Goal: Task Accomplishment & Management: Manage account settings

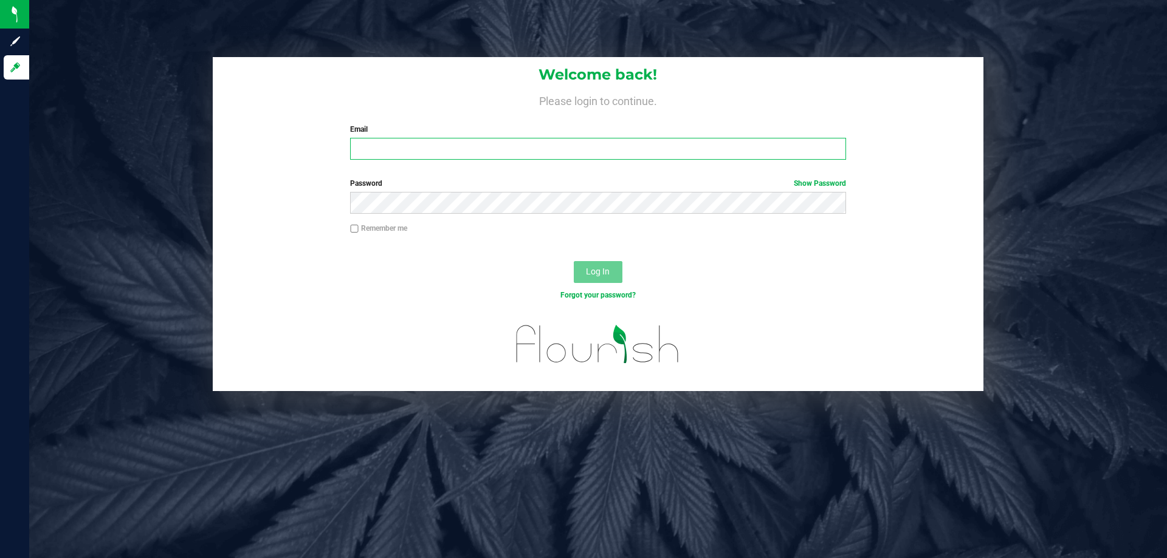
click at [472, 157] on input "Email" at bounding box center [597, 149] width 495 height 22
type input "[EMAIL_ADDRESS][DOMAIN_NAME]"
click at [574, 261] on button "Log In" at bounding box center [598, 272] width 49 height 22
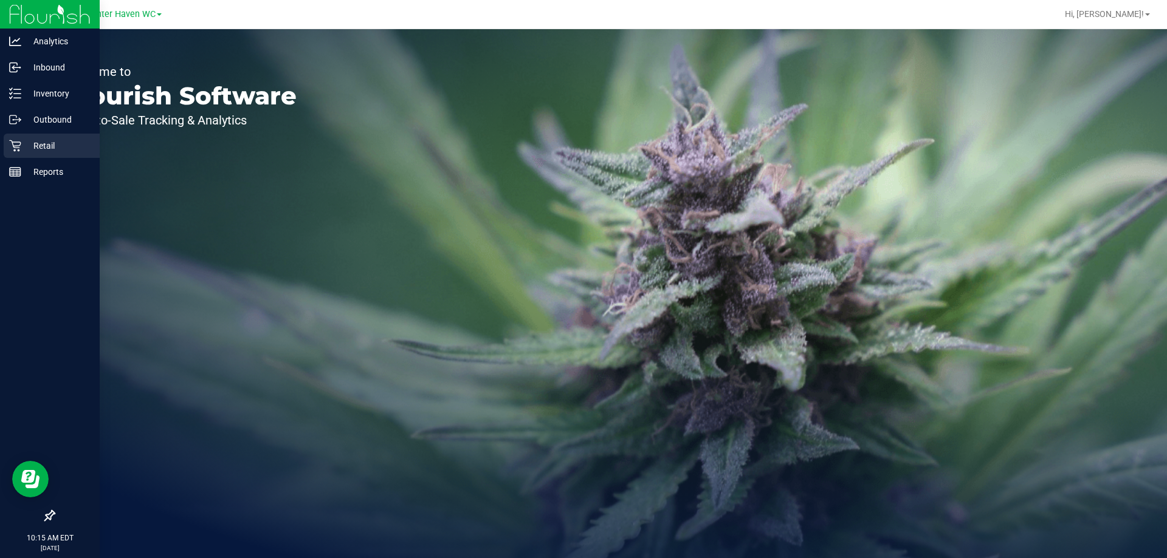
click at [44, 151] on p "Retail" at bounding box center [57, 146] width 73 height 15
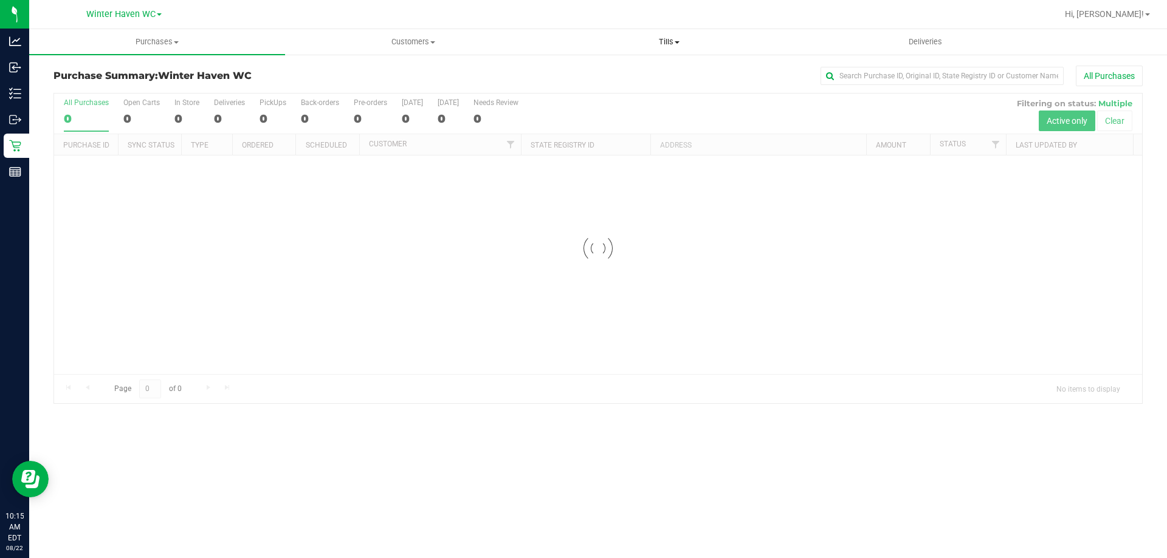
click at [668, 39] on span "Tills" at bounding box center [668, 41] width 255 height 11
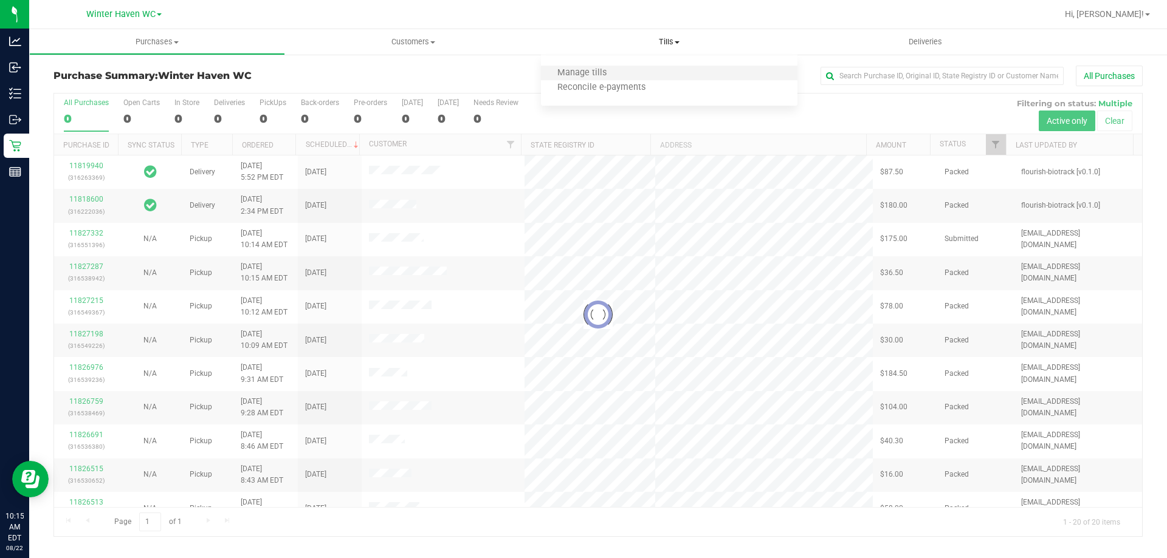
click at [648, 74] on li "Manage tills" at bounding box center [669, 73] width 256 height 15
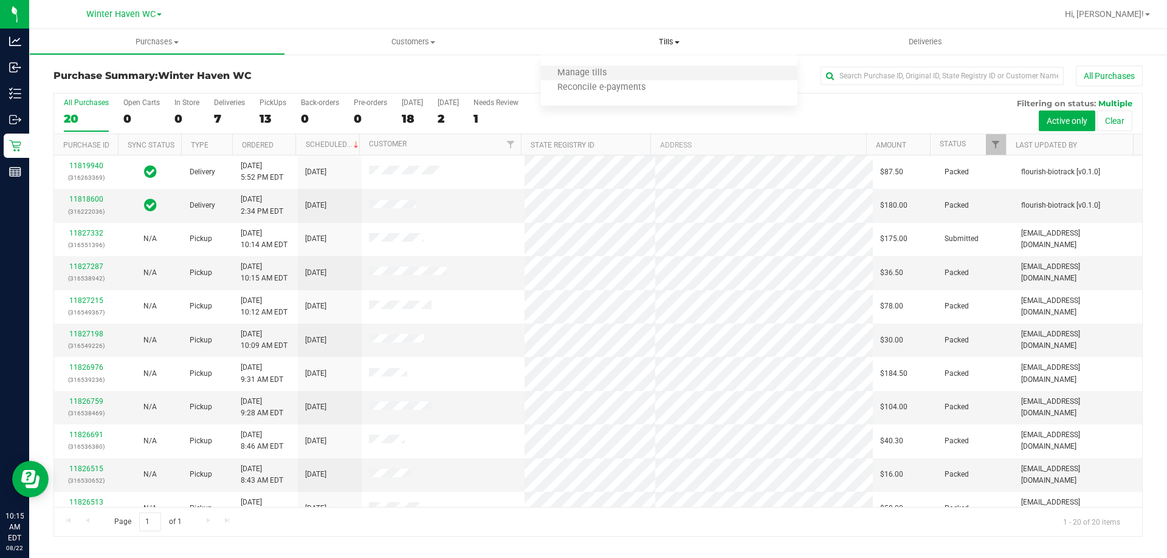
click at [647, 74] on li "Manage tills" at bounding box center [669, 73] width 256 height 15
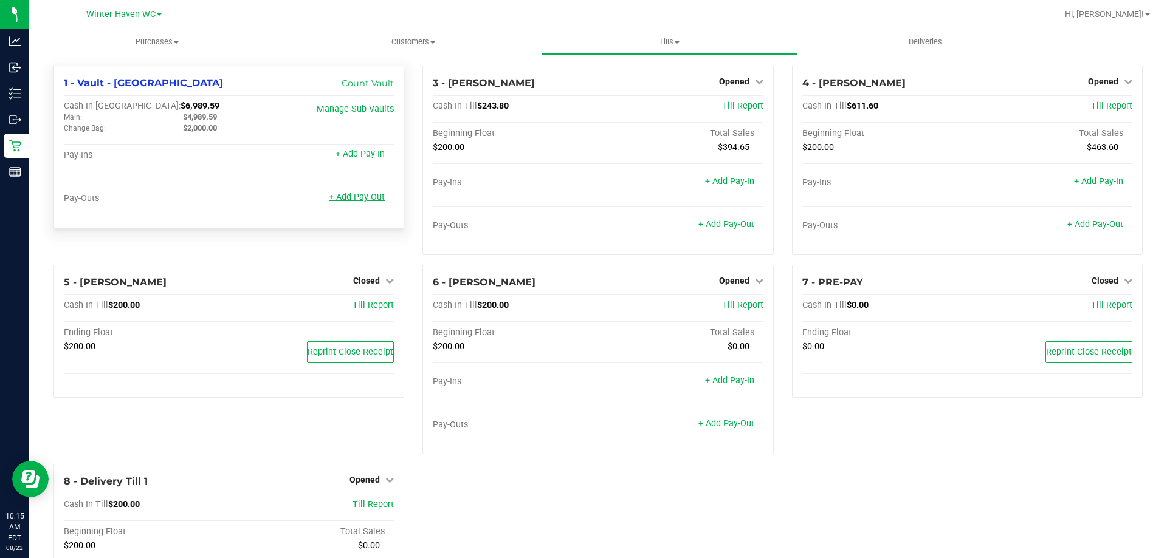
click at [360, 201] on link "+ Add Pay-Out" at bounding box center [357, 197] width 56 height 10
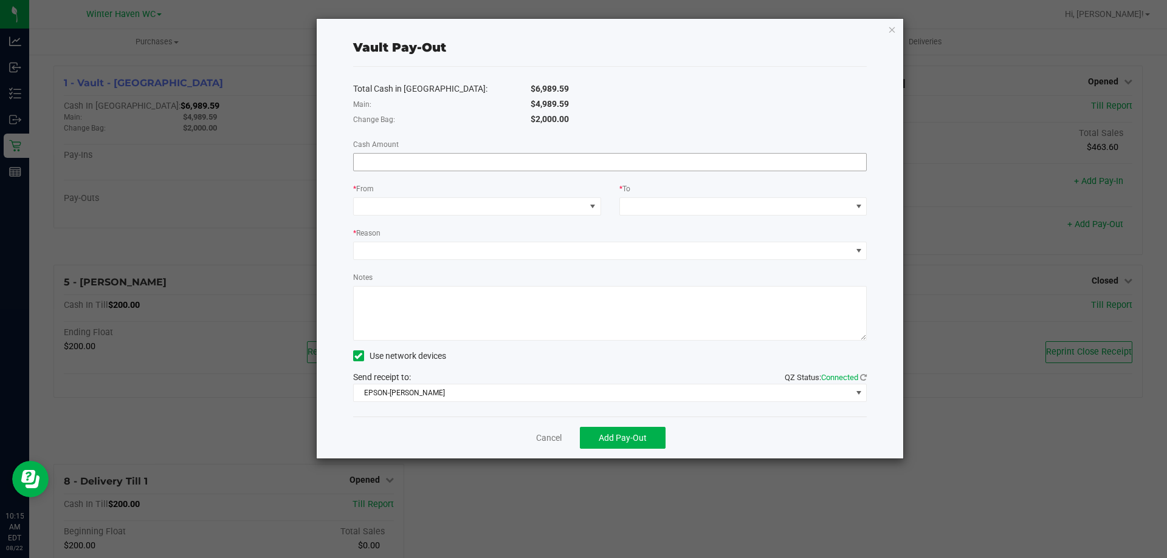
click at [549, 159] on input at bounding box center [610, 162] width 513 height 17
type input "$4,989.59"
click at [528, 212] on span at bounding box center [470, 206] width 232 height 17
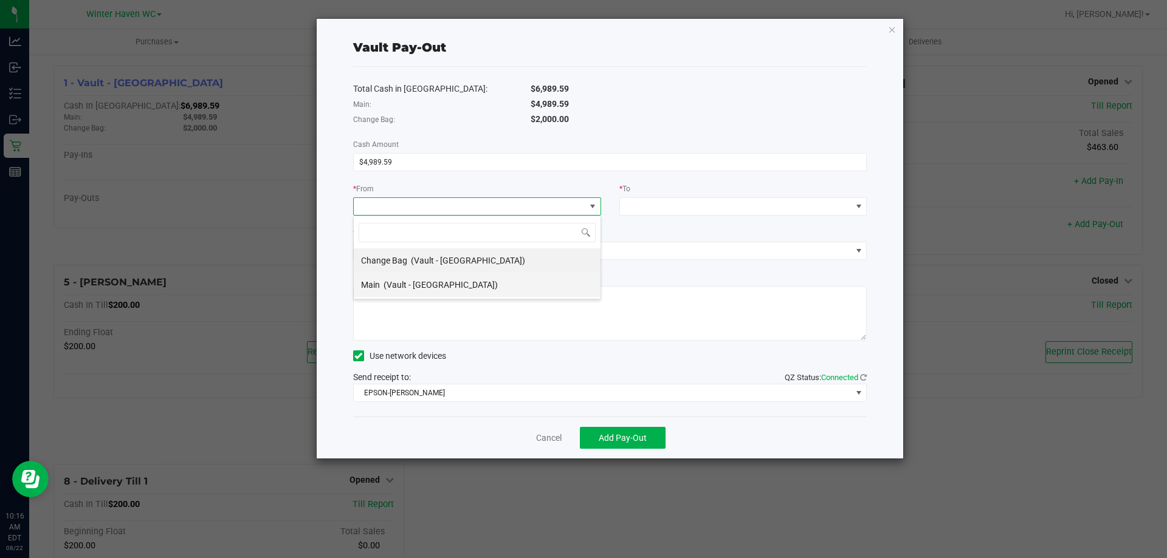
click at [434, 284] on span "(Vault - [GEOGRAPHIC_DATA])" at bounding box center [440, 285] width 114 height 10
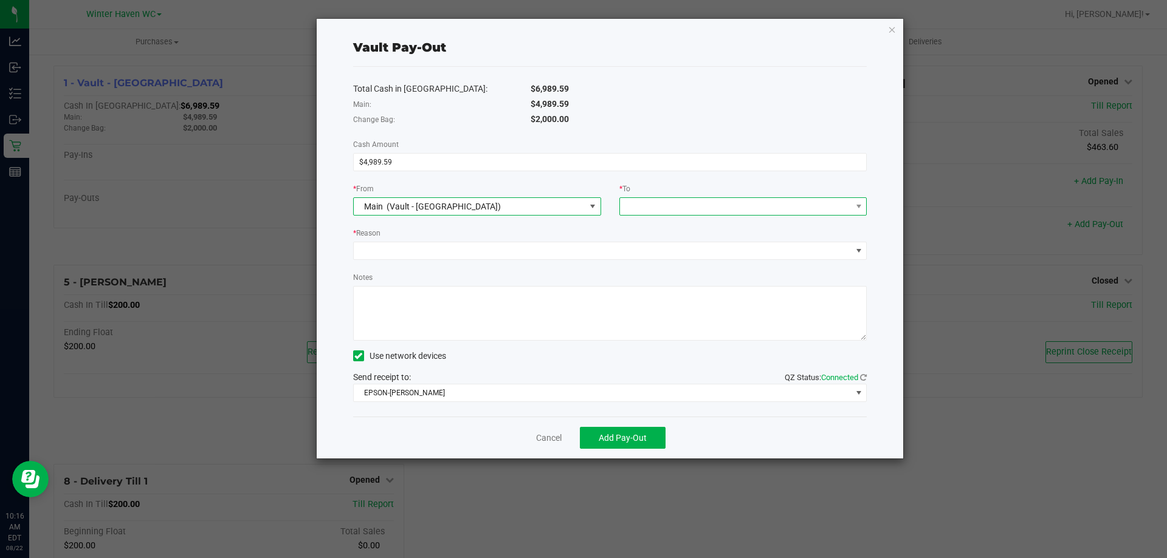
click at [742, 201] on span at bounding box center [736, 206] width 232 height 17
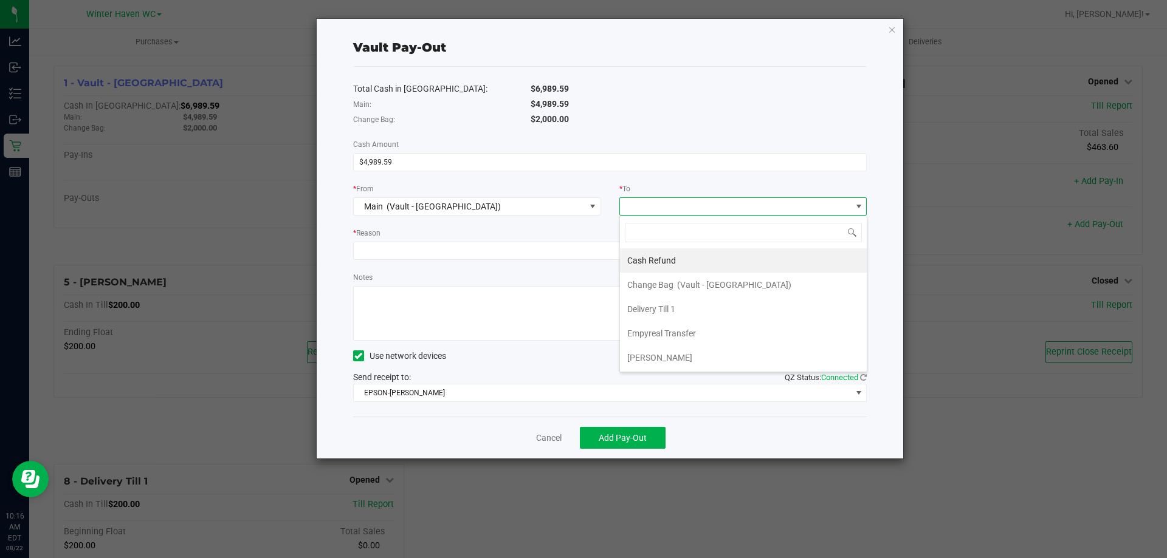
drag, startPoint x: 688, startPoint y: 332, endPoint x: 670, endPoint y: 320, distance: 21.9
click at [689, 332] on span "Empyreal Transfer" at bounding box center [661, 334] width 69 height 10
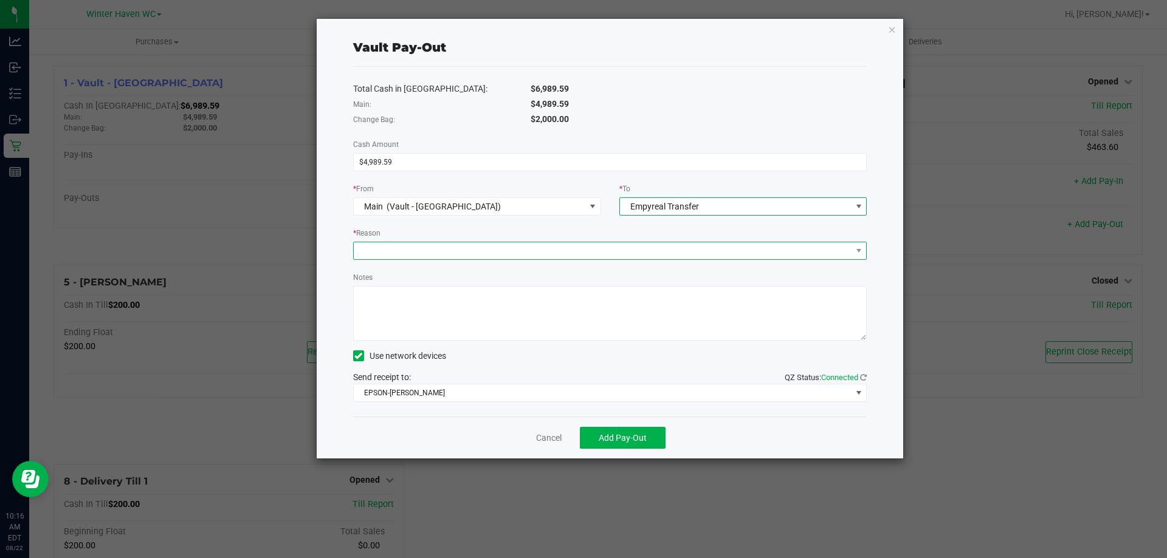
click at [534, 246] on span at bounding box center [603, 250] width 498 height 17
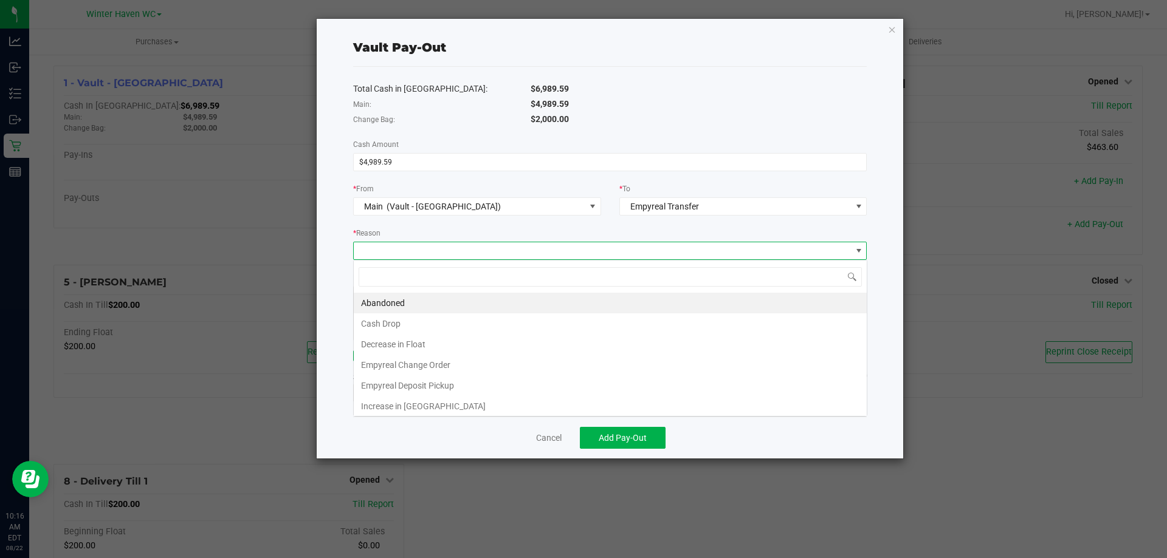
scroll to position [18, 513]
click at [436, 382] on li "Empyreal Deposit Pickup" at bounding box center [610, 386] width 513 height 21
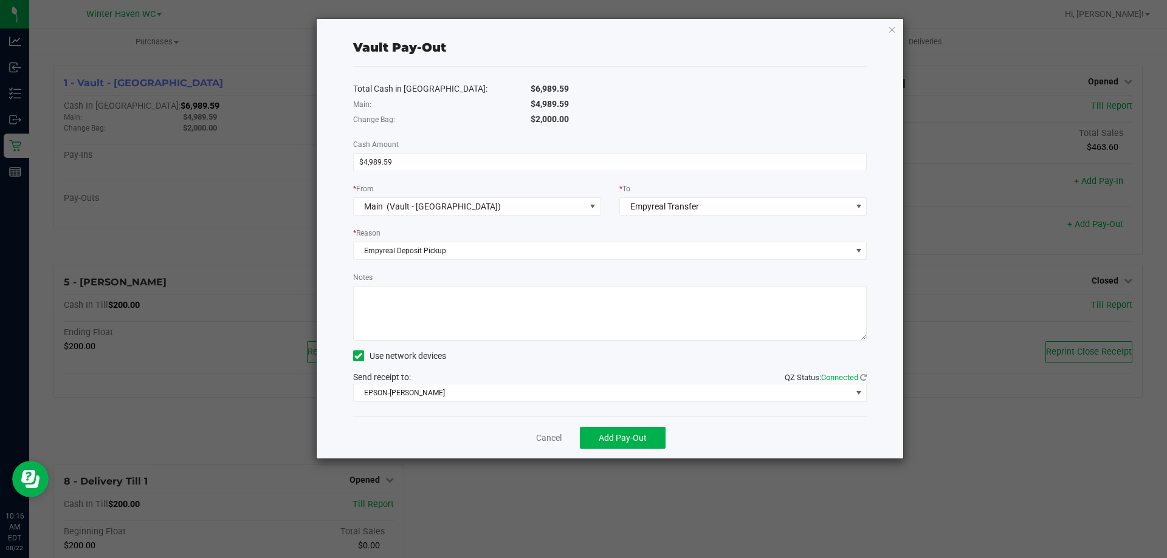
click at [436, 310] on textarea "Notes" at bounding box center [610, 313] width 514 height 55
type textarea "Picked up deposits from 8/20-8/21 -MH"
click at [447, 394] on span "EPSON-[PERSON_NAME]" at bounding box center [603, 393] width 498 height 17
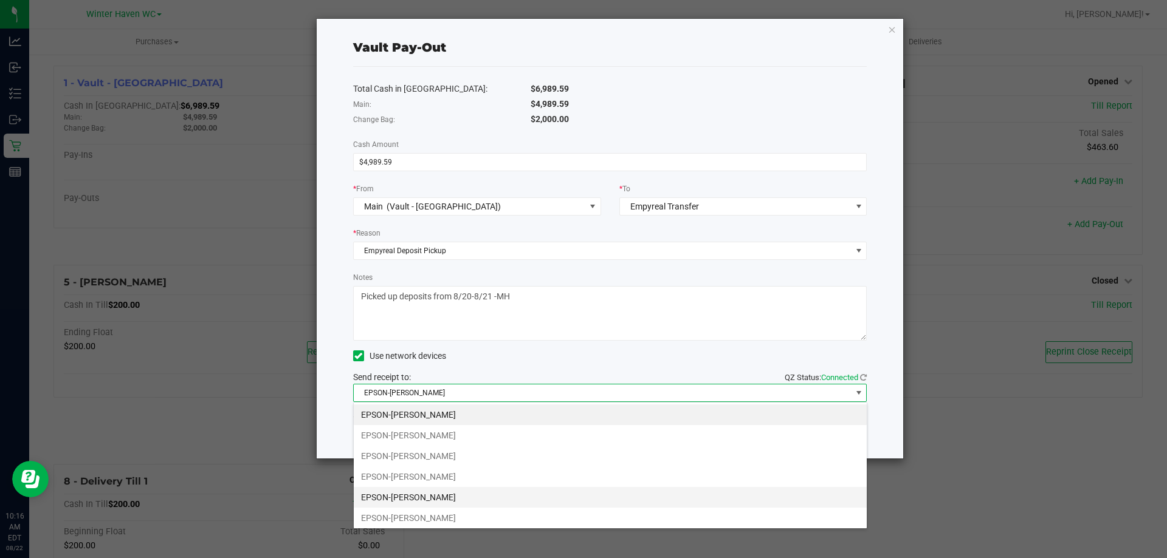
click at [455, 496] on li "EPSON-[PERSON_NAME]" at bounding box center [610, 497] width 513 height 21
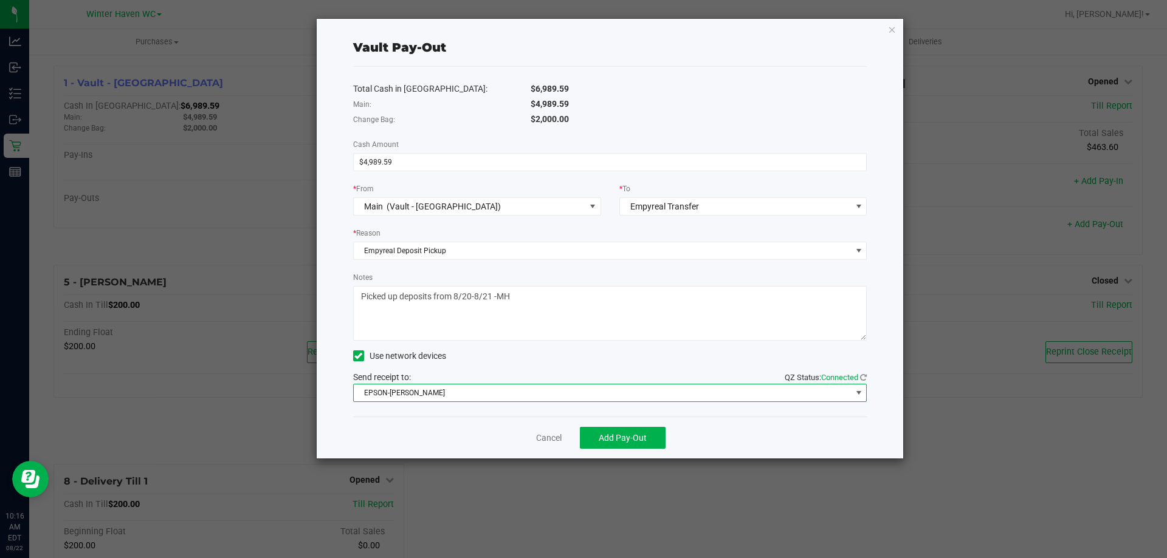
click at [411, 441] on div "Cancel Add Pay-Out" at bounding box center [610, 438] width 514 height 42
click at [613, 436] on span "Add Pay-Out" at bounding box center [623, 438] width 48 height 10
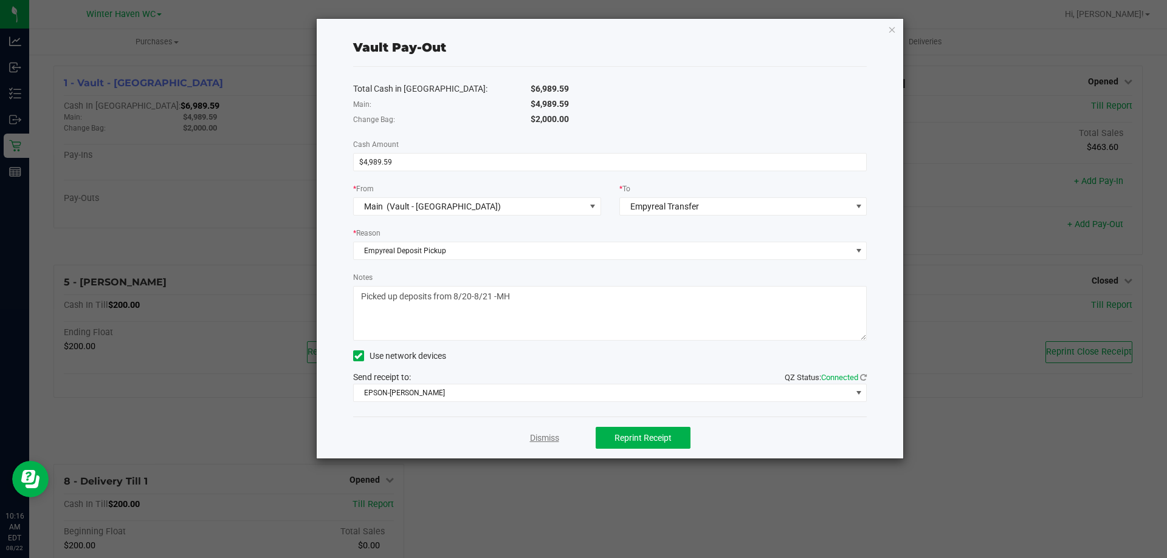
click at [546, 439] on link "Dismiss" at bounding box center [544, 438] width 29 height 13
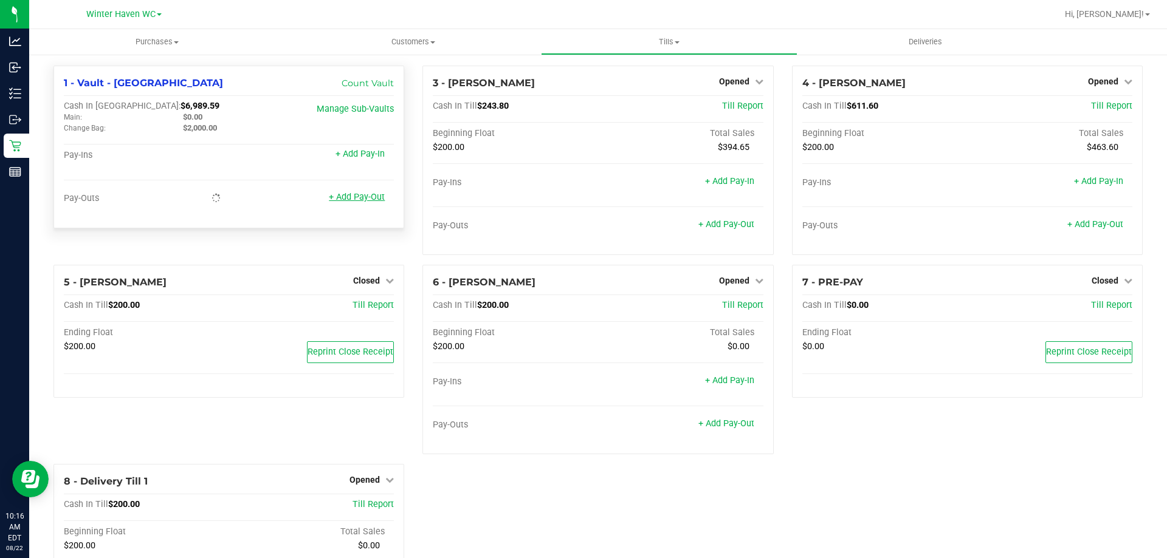
click at [354, 201] on link "+ Add Pay-Out" at bounding box center [357, 197] width 56 height 10
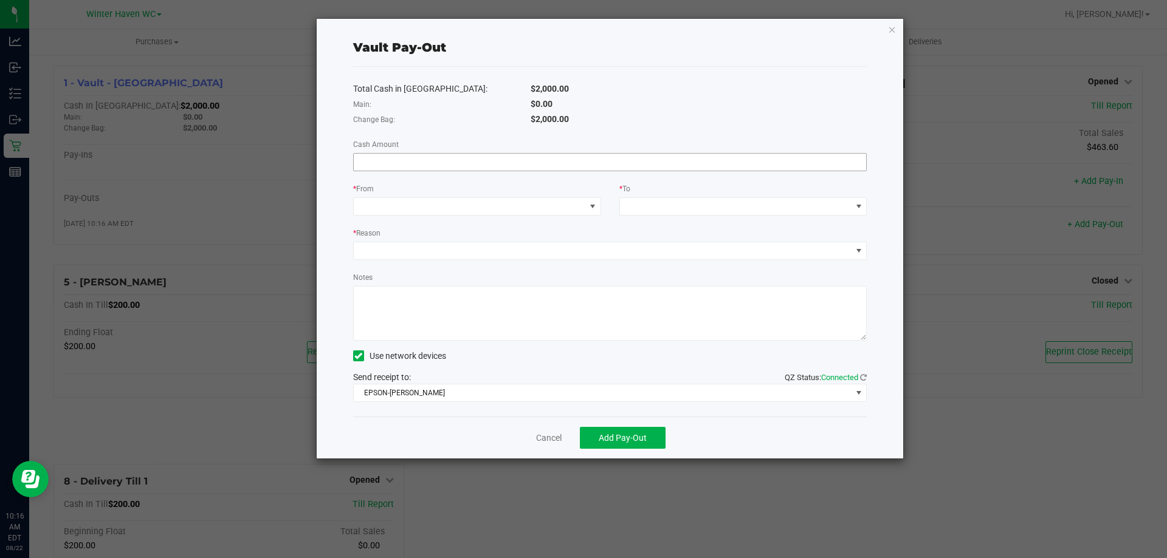
click at [591, 163] on input at bounding box center [610, 162] width 513 height 17
type input "$610.00"
click at [558, 204] on span at bounding box center [470, 206] width 232 height 17
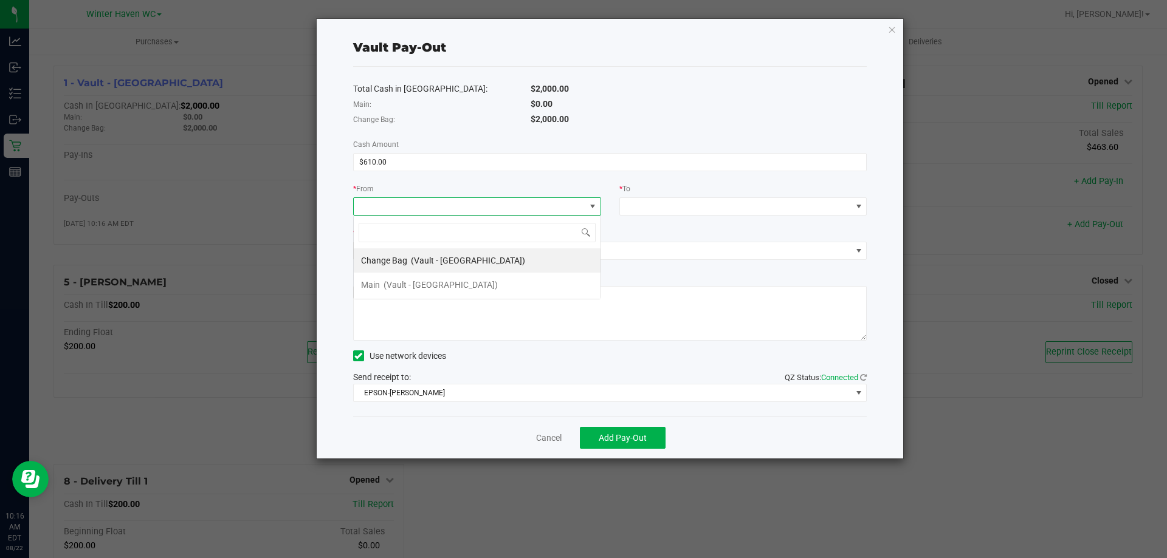
scroll to position [18, 248]
click at [409, 259] on div "Change Bag (Vault - [GEOGRAPHIC_DATA])" at bounding box center [443, 261] width 164 height 22
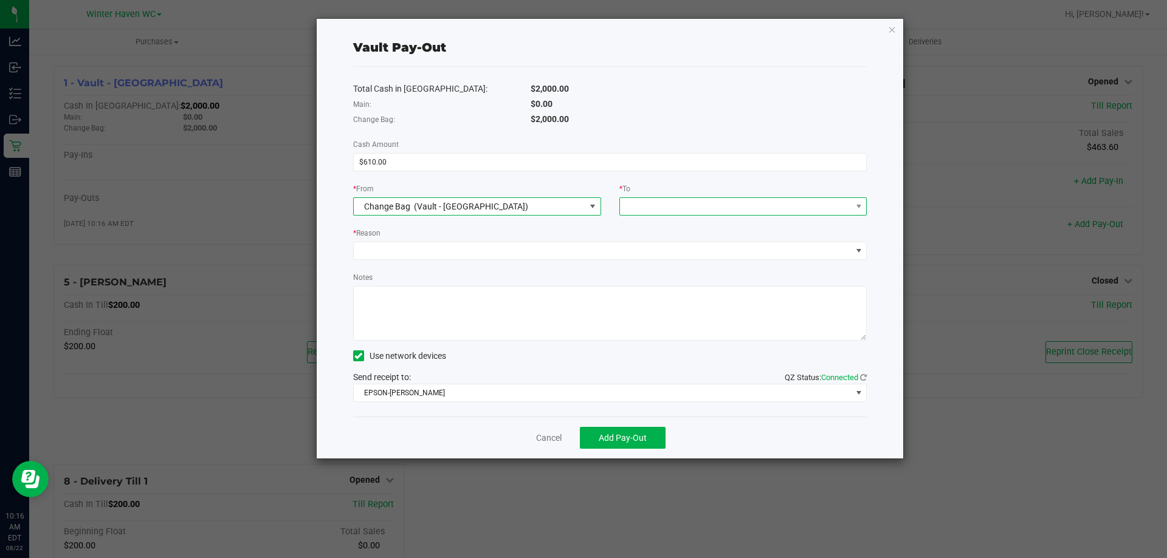
click at [676, 210] on span at bounding box center [736, 206] width 232 height 17
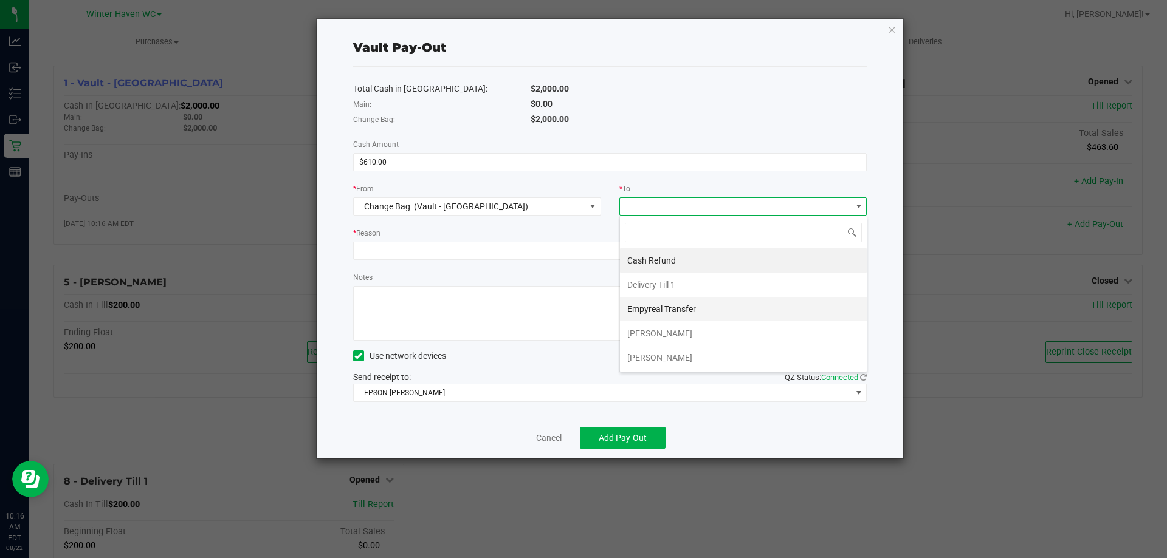
click at [677, 312] on span "Empyreal Transfer" at bounding box center [661, 309] width 69 height 10
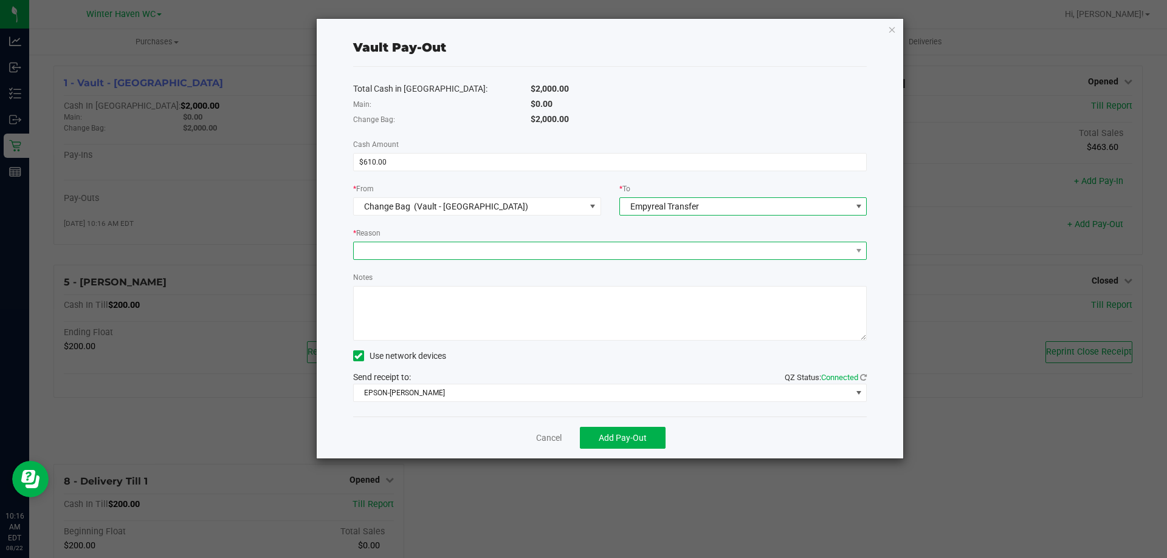
click at [581, 256] on span at bounding box center [603, 250] width 498 height 17
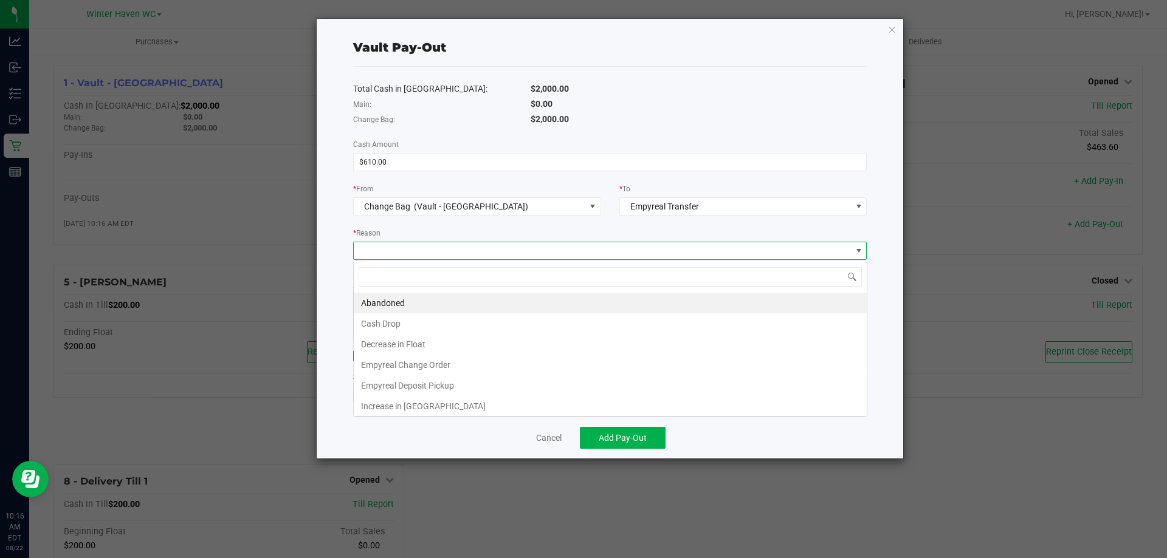
scroll to position [18, 513]
click at [431, 366] on li "Empyreal Change Order" at bounding box center [610, 365] width 513 height 21
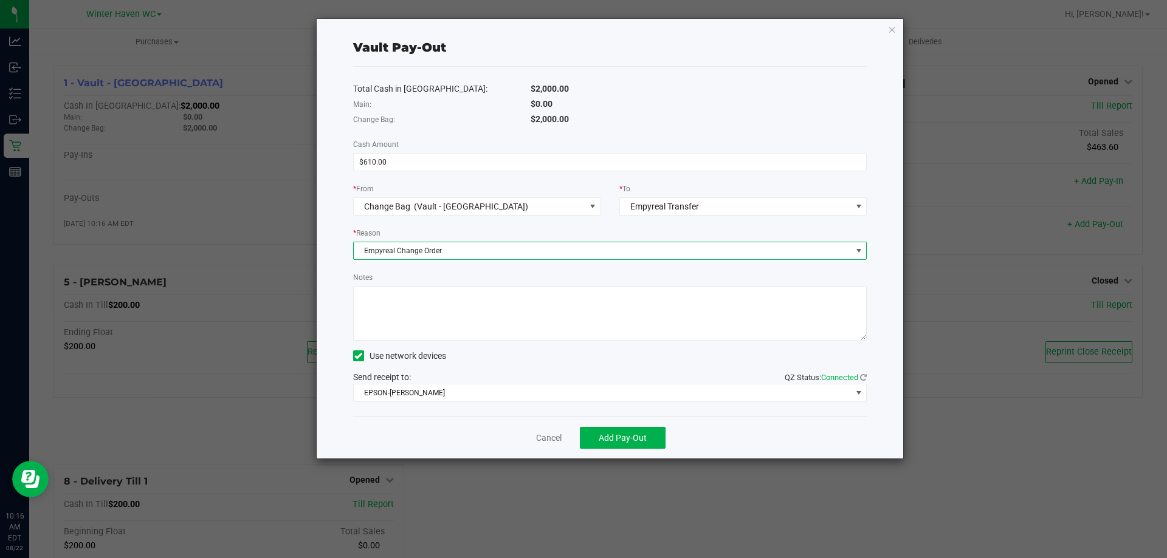
click at [424, 311] on textarea "Notes" at bounding box center [610, 313] width 514 height 55
drag, startPoint x: 475, startPoint y: 303, endPoint x: 247, endPoint y: 302, distance: 227.3
click at [247, 302] on ngb-modal-window "Vault Pay-Out Total Cash in Vault: $2,000.00 Main: $0.00 Change Bag: $2,000.00 …" at bounding box center [588, 279] width 1176 height 558
type textarea "Change Order $610 -MH"
click at [634, 440] on span "Add Pay-Out" at bounding box center [623, 438] width 48 height 10
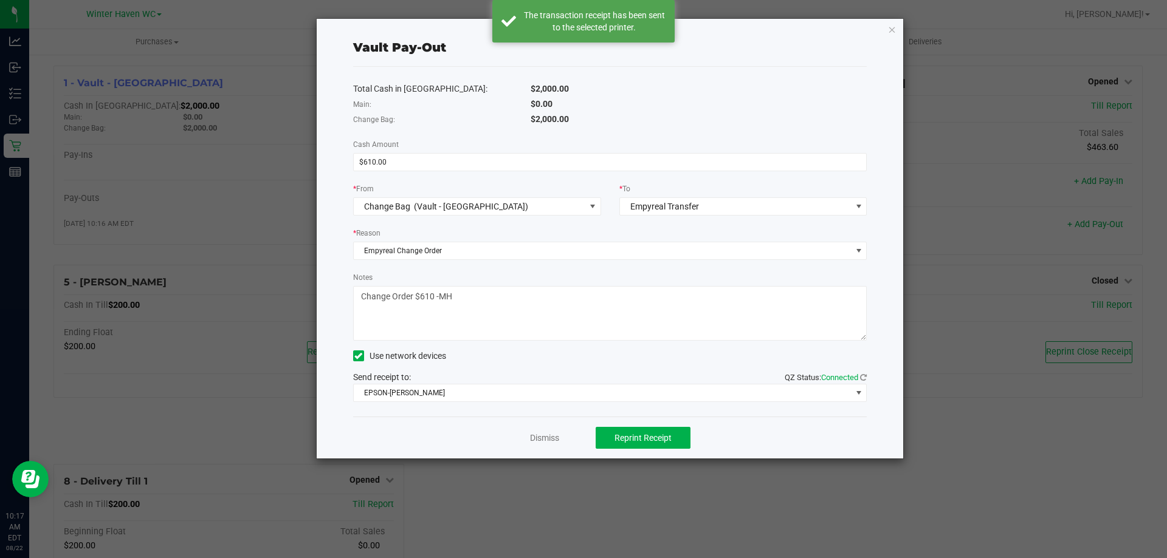
drag, startPoint x: 564, startPoint y: 431, endPoint x: 552, endPoint y: 433, distance: 12.3
click at [563, 430] on div "Dismiss Reprint Receipt" at bounding box center [610, 438] width 514 height 42
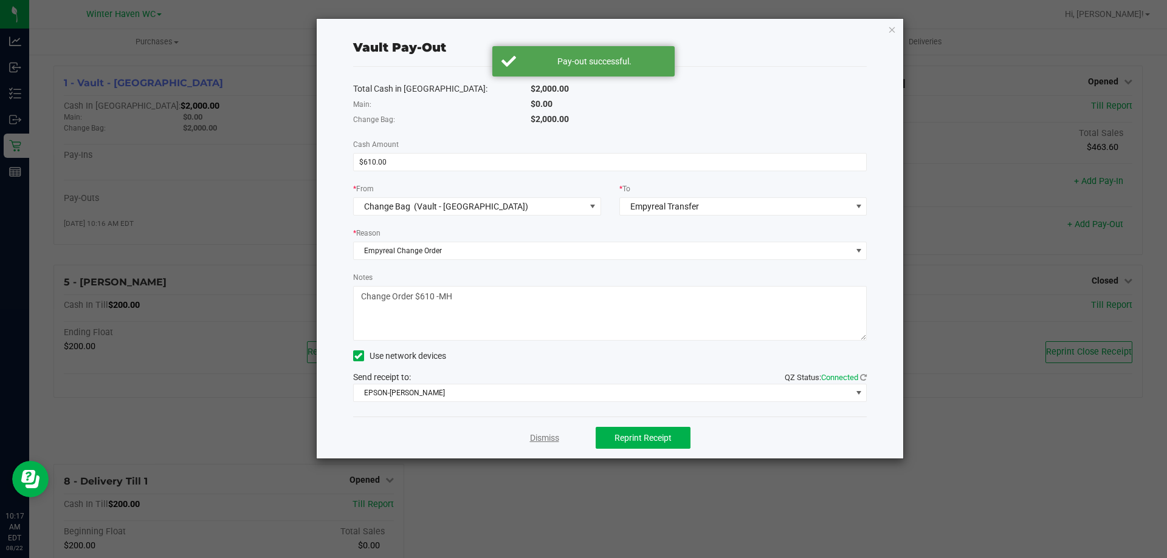
click at [549, 433] on link "Dismiss" at bounding box center [544, 438] width 29 height 13
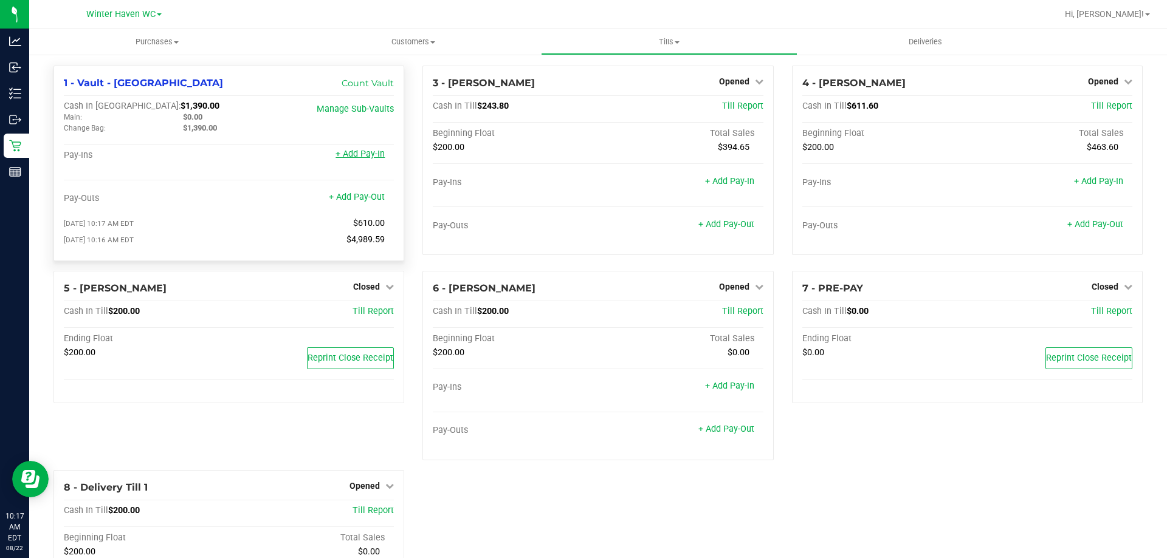
click at [340, 154] on link "+ Add Pay-In" at bounding box center [359, 154] width 49 height 10
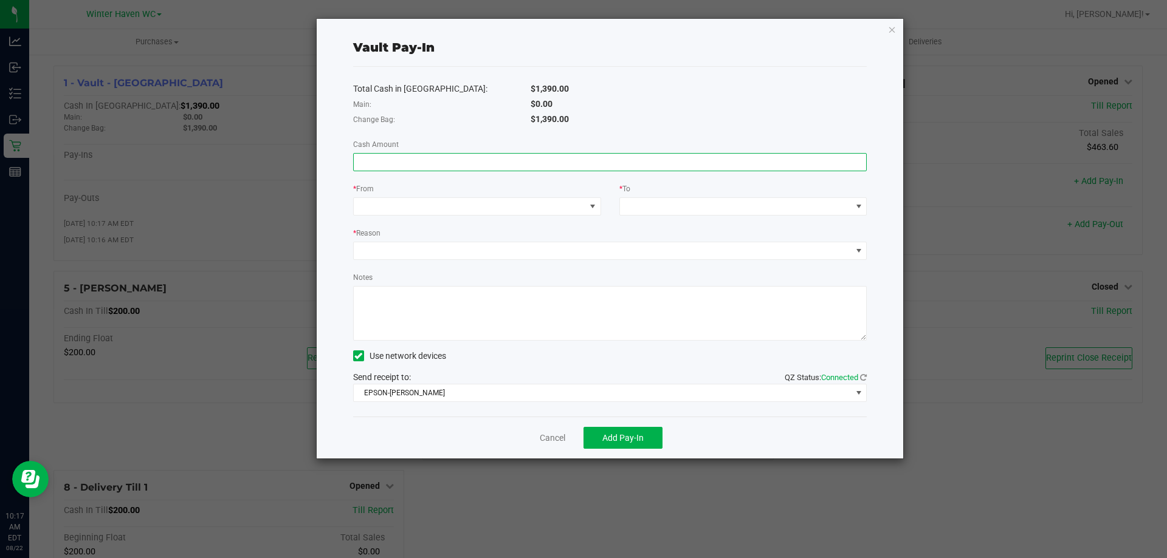
click at [721, 160] on input at bounding box center [610, 162] width 513 height 17
type input "$610.00"
click at [538, 204] on span at bounding box center [470, 206] width 232 height 17
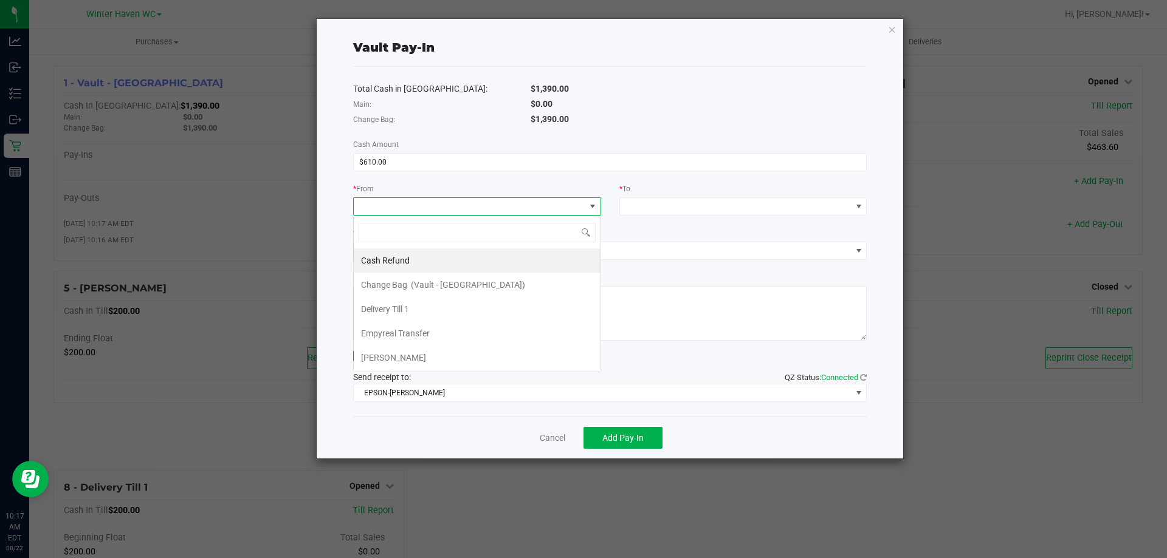
scroll to position [18, 248]
drag, startPoint x: 410, startPoint y: 330, endPoint x: 548, endPoint y: 290, distance: 144.2
click at [410, 330] on span "Empyreal Transfer" at bounding box center [395, 334] width 69 height 10
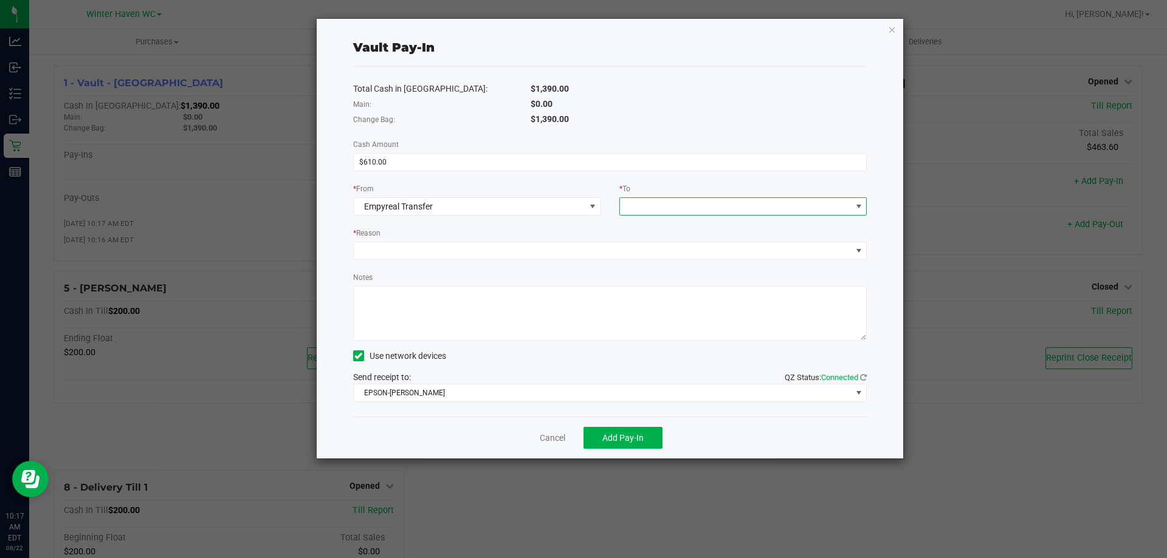
click at [644, 210] on span at bounding box center [736, 206] width 232 height 17
click at [670, 256] on span "Change Bag" at bounding box center [650, 261] width 46 height 10
click at [461, 234] on div "* Reason" at bounding box center [610, 234] width 514 height 15
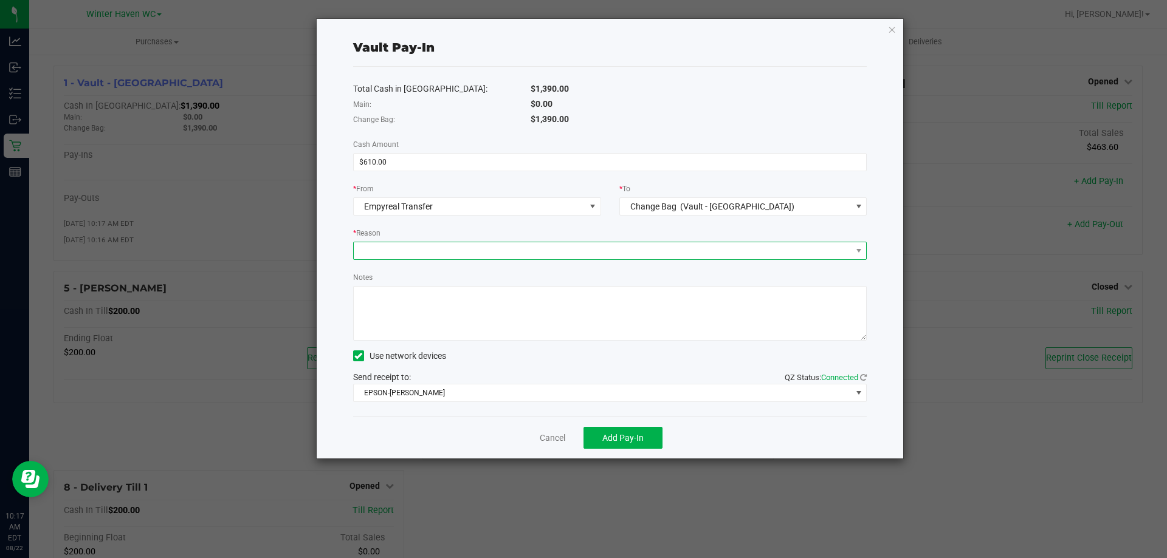
click at [459, 247] on span at bounding box center [603, 250] width 498 height 17
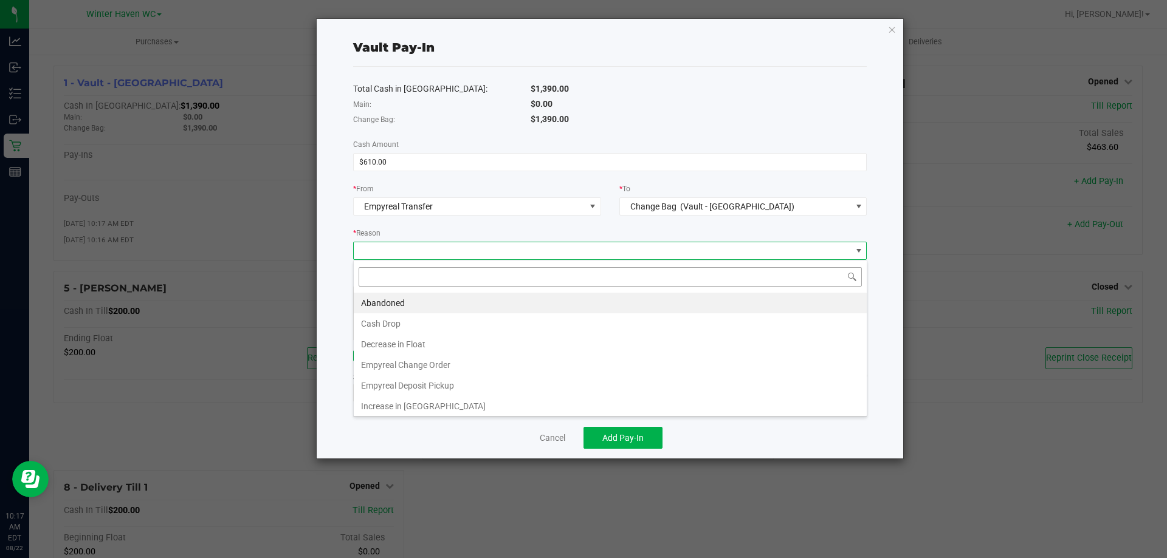
scroll to position [18, 513]
click at [441, 366] on li "Empyreal Change Order" at bounding box center [610, 365] width 513 height 21
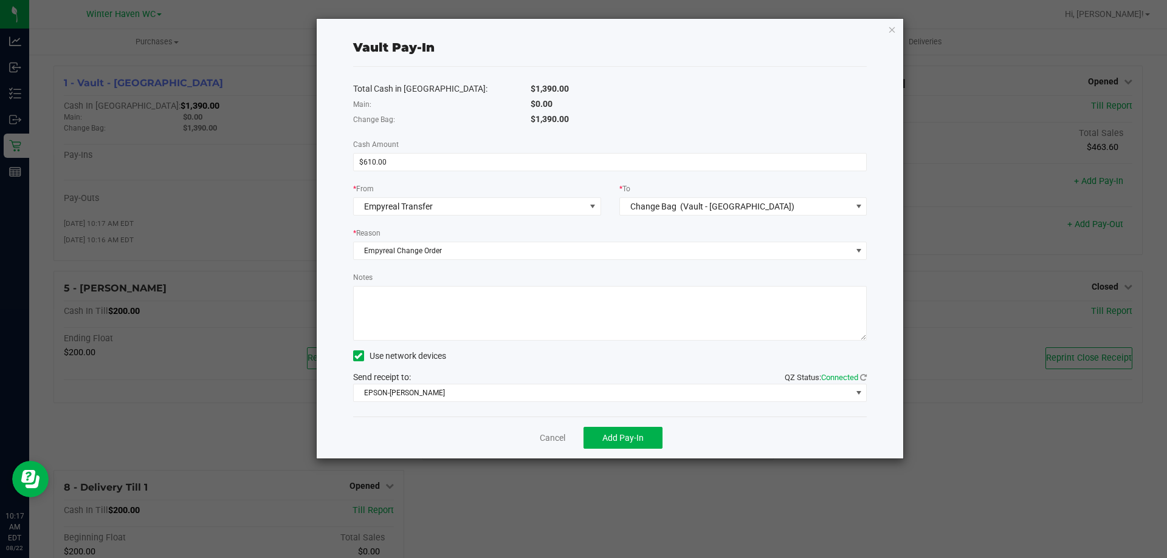
click at [416, 314] on textarea "Notes" at bounding box center [610, 313] width 514 height 55
paste textarea "Change Order $610 -MH"
type textarea "Change Order $610 -MH"
click at [635, 433] on span "Add Pay-In" at bounding box center [622, 438] width 41 height 10
click at [888, 33] on icon "button" at bounding box center [892, 29] width 9 height 15
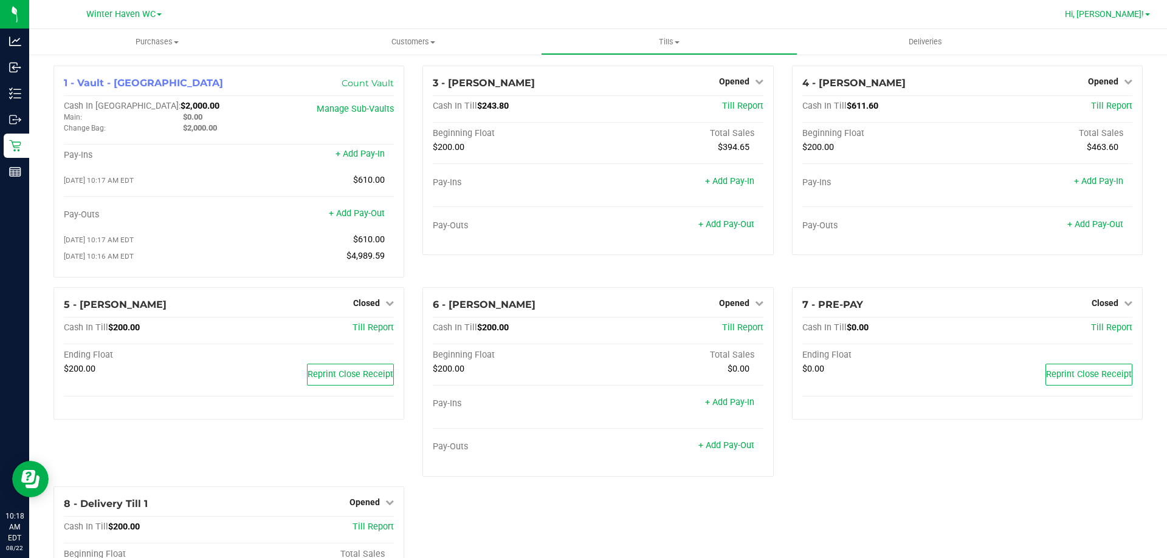
click at [1130, 13] on span "Hi, [PERSON_NAME]!" at bounding box center [1104, 14] width 79 height 10
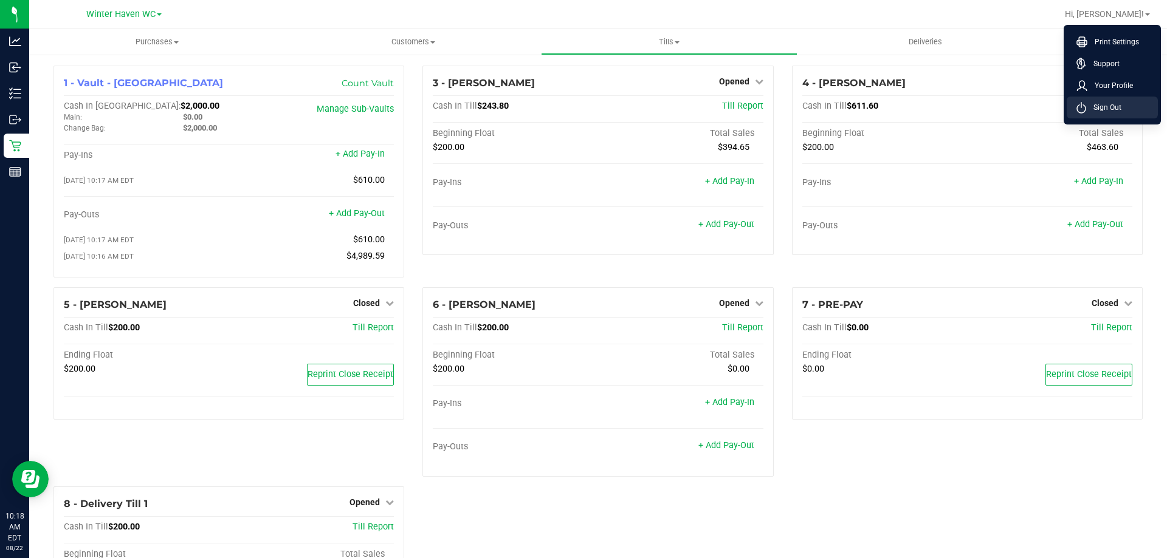
click at [1121, 108] on span "Sign Out" at bounding box center [1103, 107] width 35 height 12
